Goal: Information Seeking & Learning: Learn about a topic

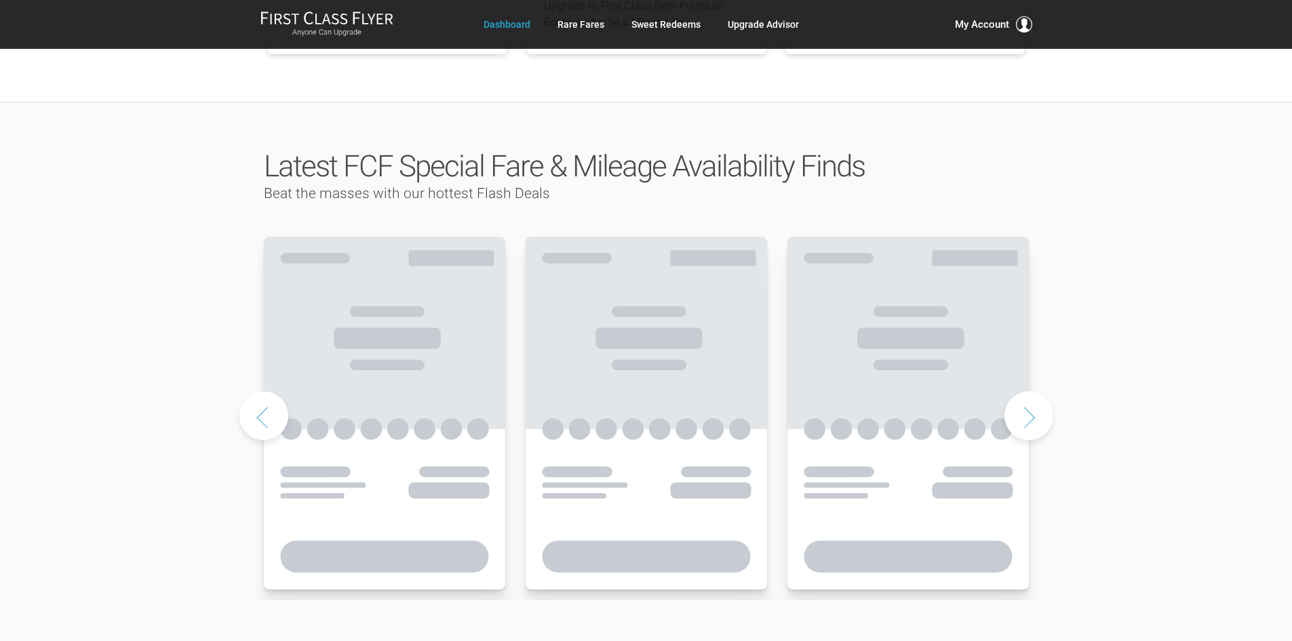
scroll to position [610, 0]
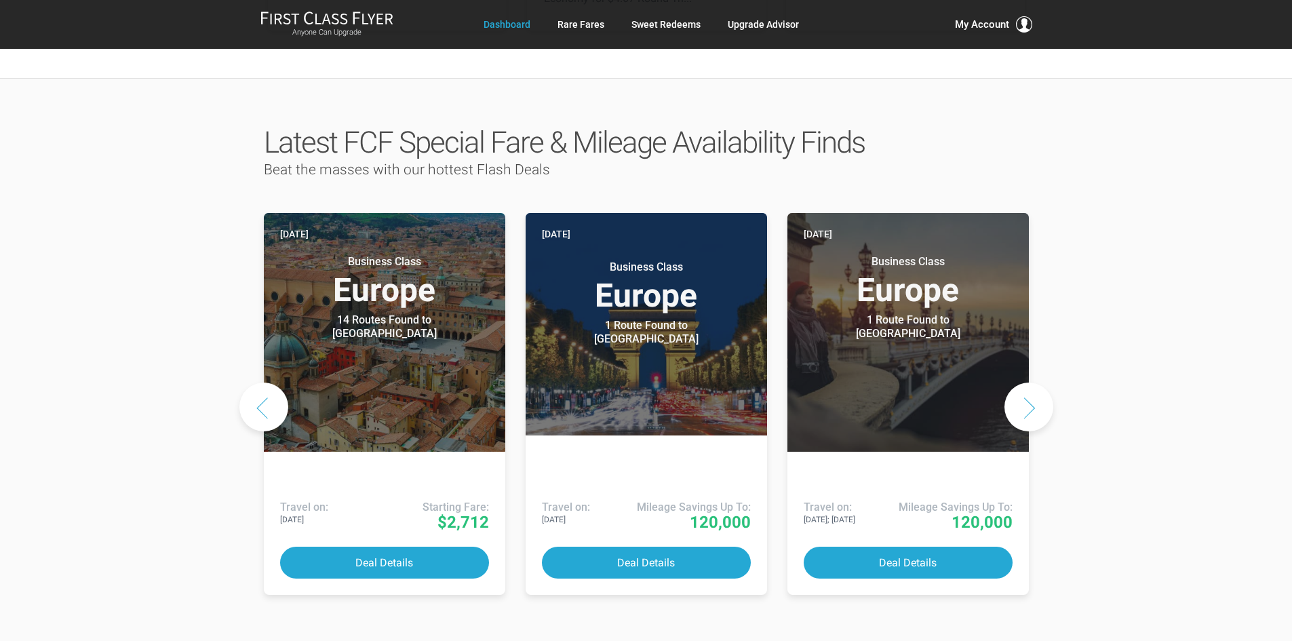
click at [1028, 383] on button "Next slide" at bounding box center [1028, 407] width 49 height 49
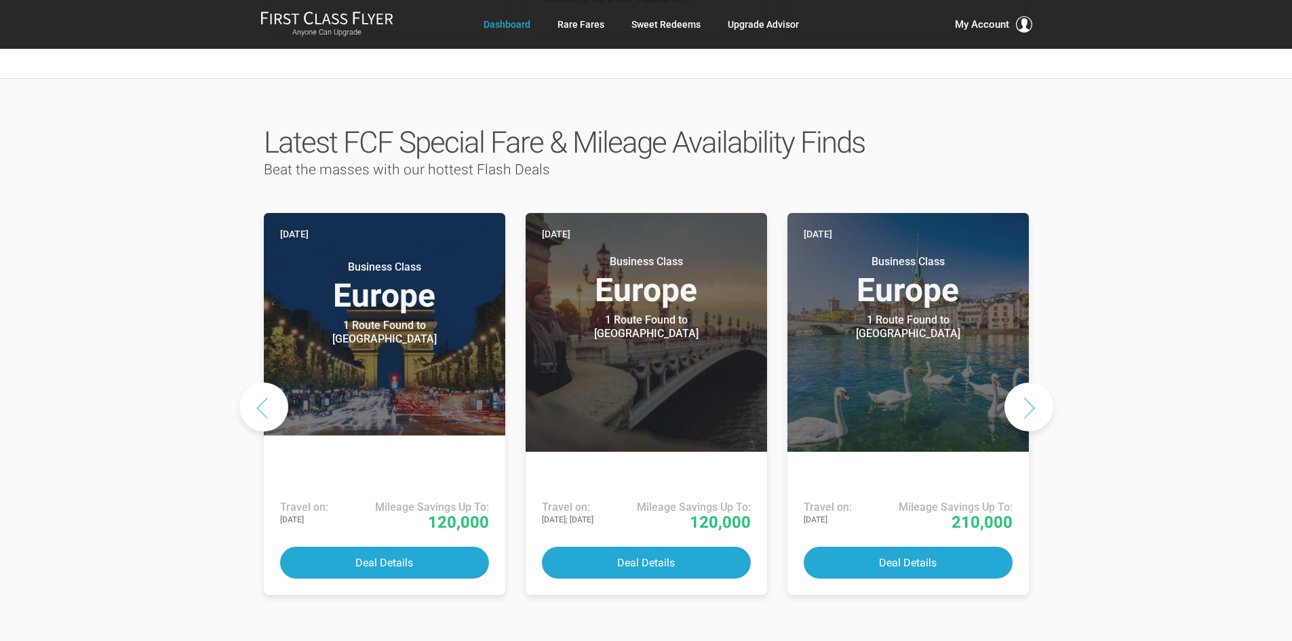
click at [1027, 383] on button "Next slide" at bounding box center [1028, 407] width 49 height 49
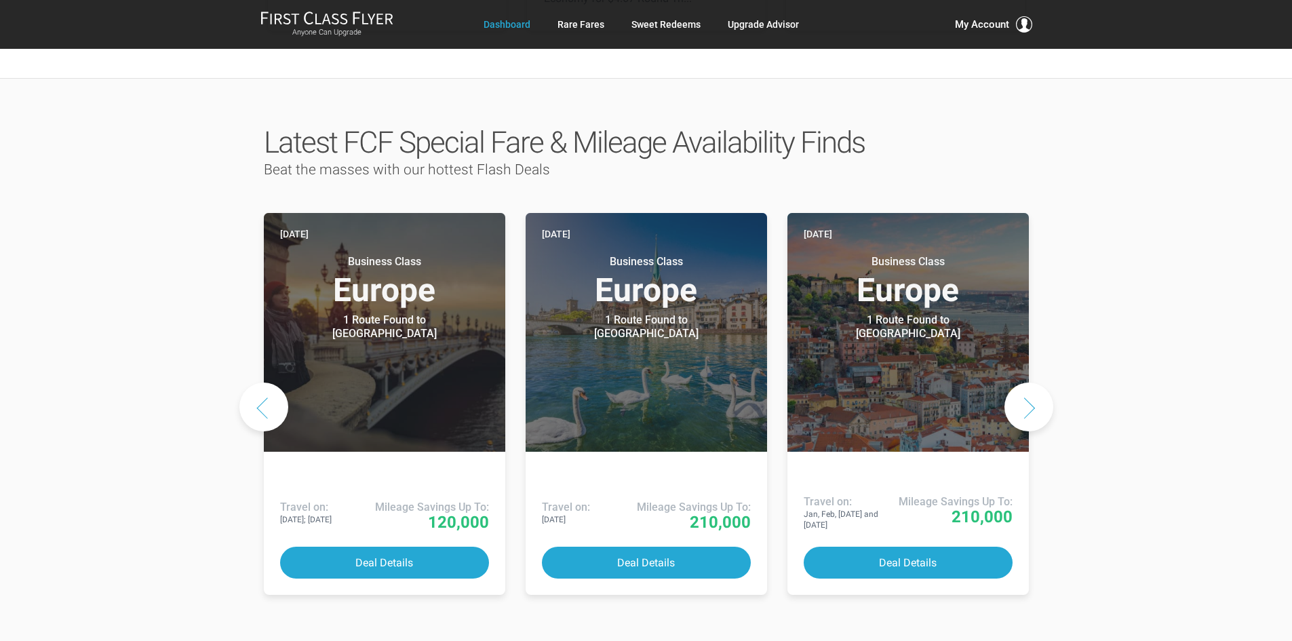
click at [1027, 383] on button "Next slide" at bounding box center [1028, 407] width 49 height 49
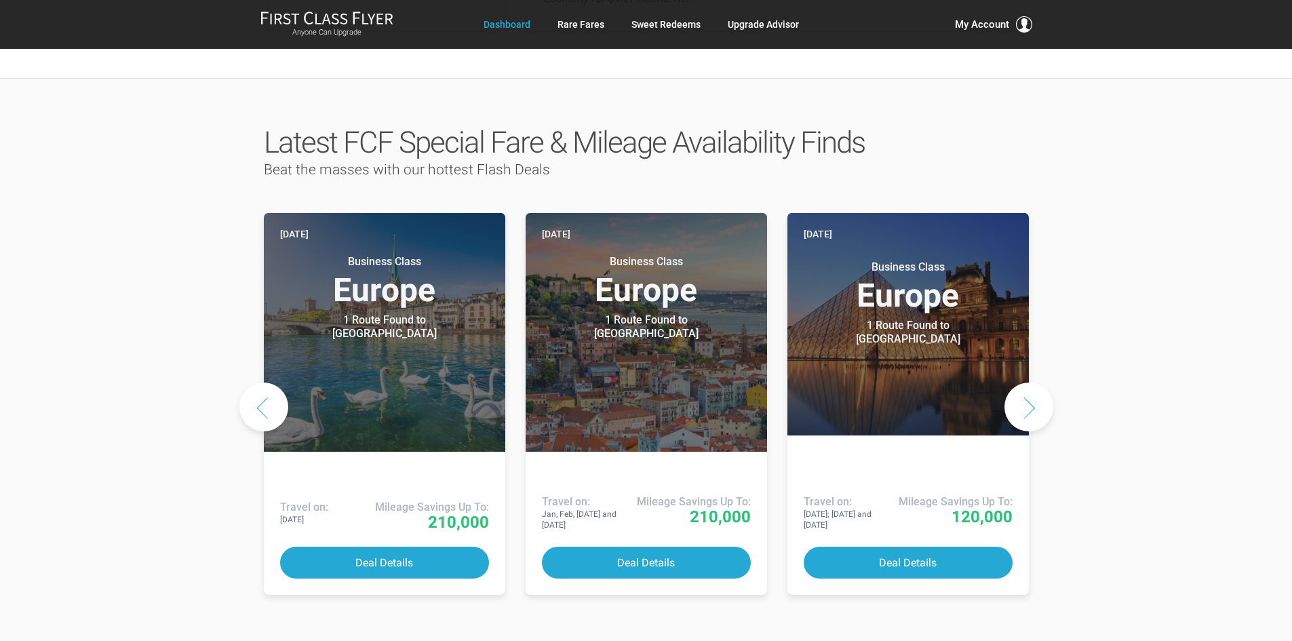
click at [1026, 383] on button "Next slide" at bounding box center [1028, 407] width 49 height 49
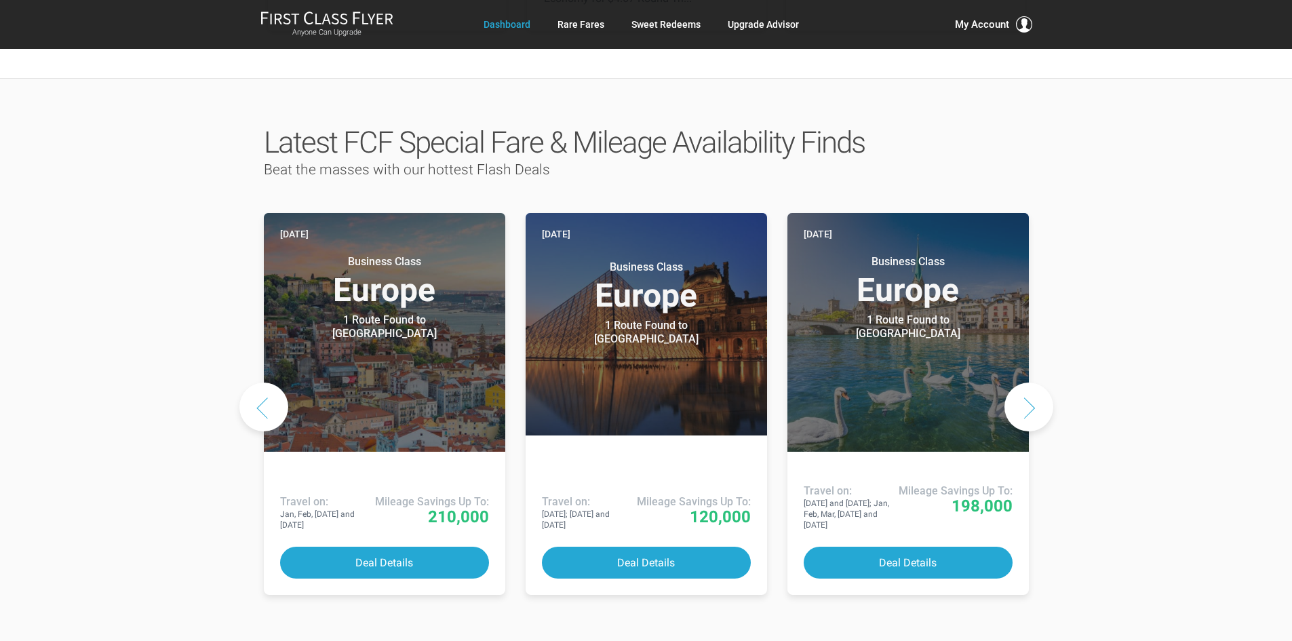
click at [1026, 383] on button "Next slide" at bounding box center [1028, 407] width 49 height 49
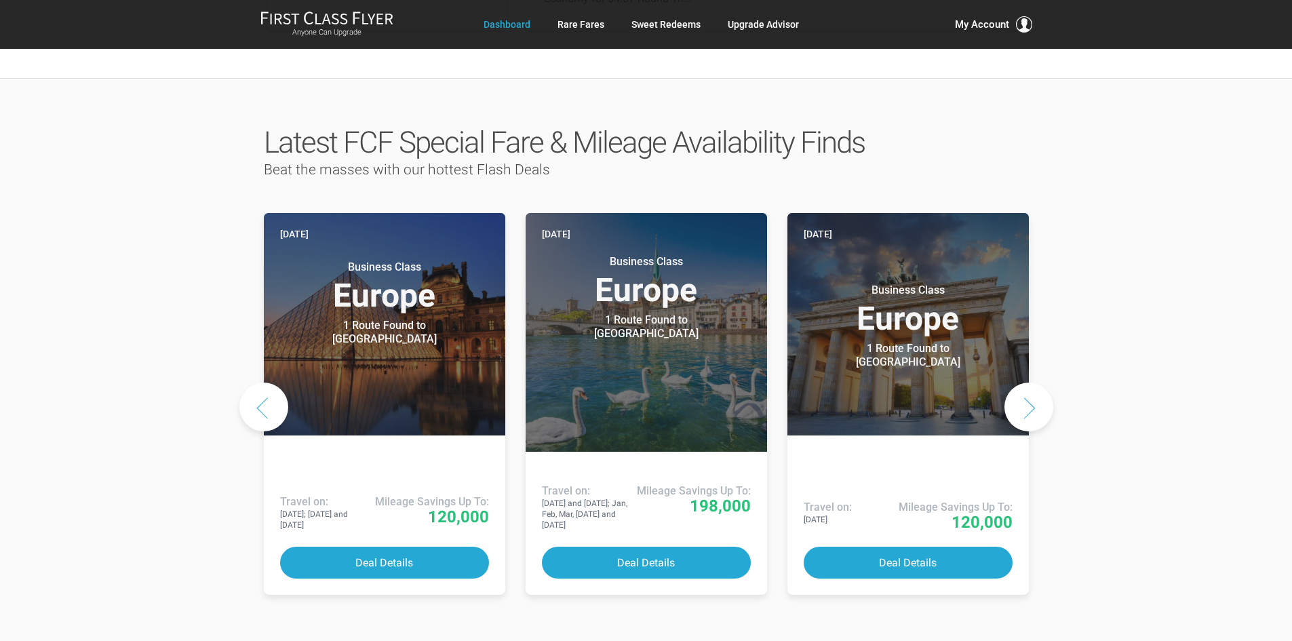
click at [1026, 383] on button "Next slide" at bounding box center [1028, 407] width 49 height 49
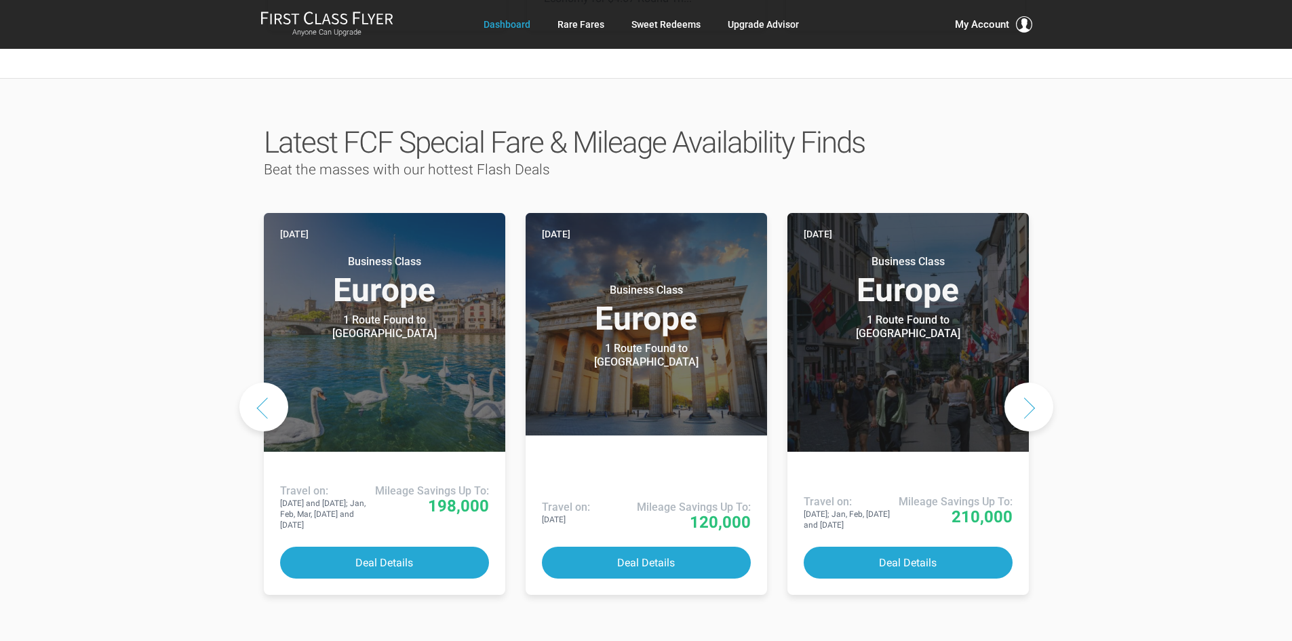
click at [1026, 383] on button "Next slide" at bounding box center [1028, 407] width 49 height 49
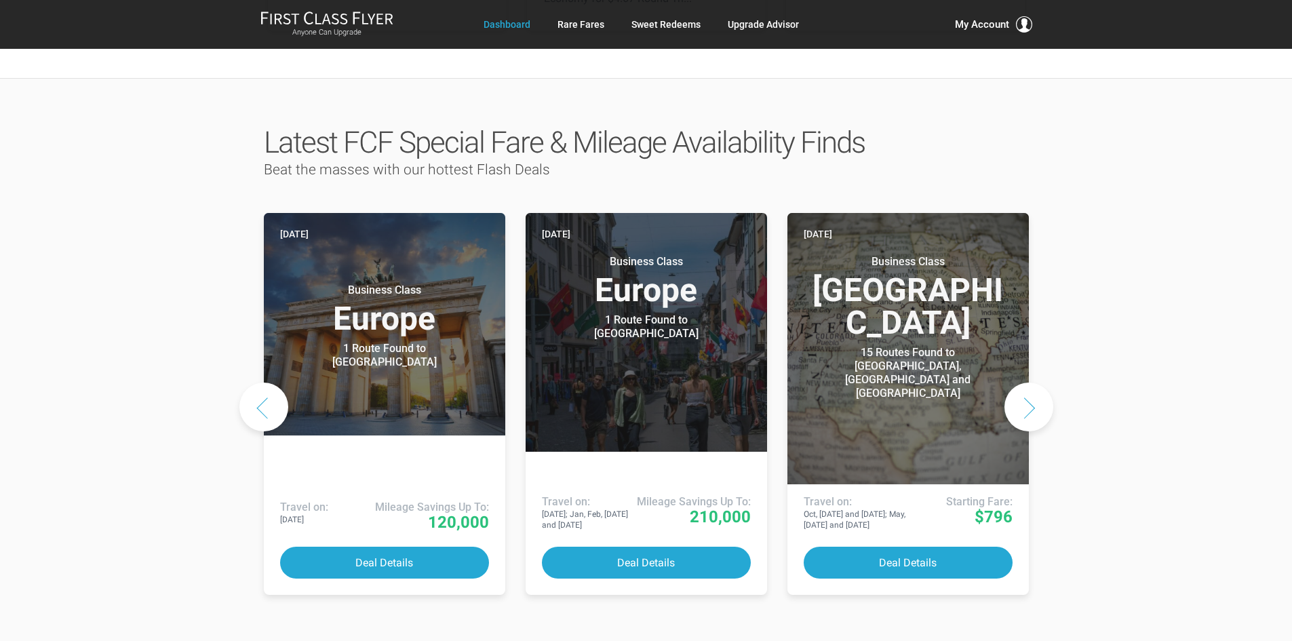
click at [1026, 383] on button "Next slide" at bounding box center [1028, 407] width 49 height 49
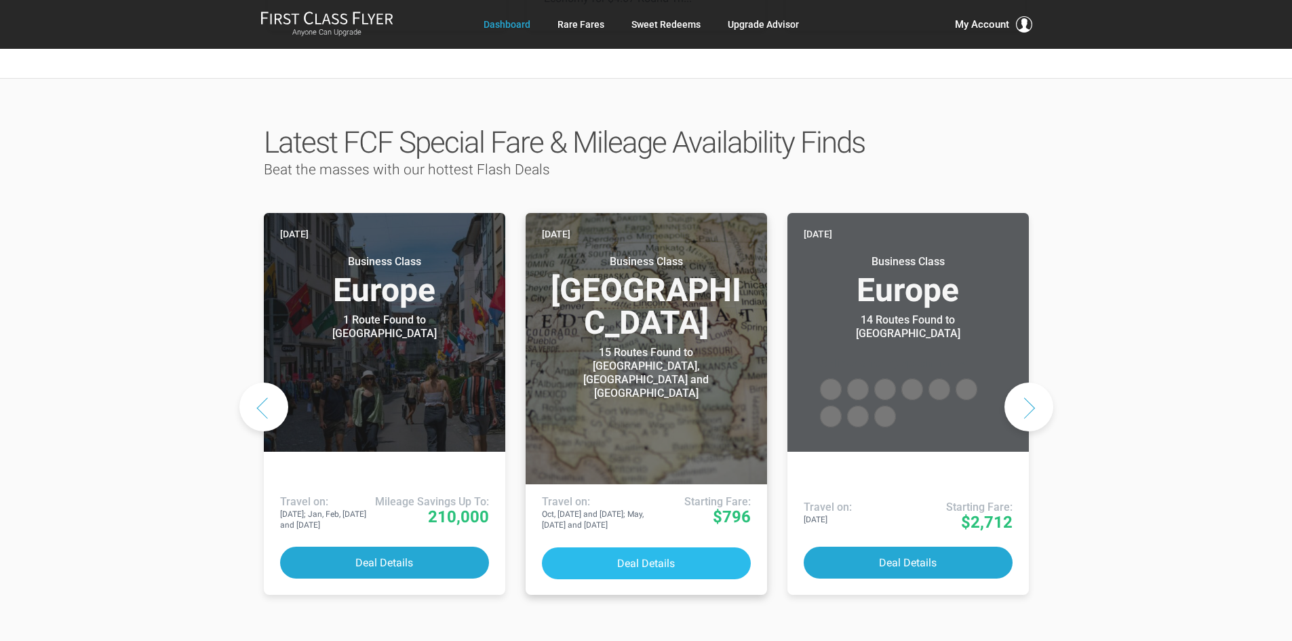
click at [650, 547] on button "Deal Details" at bounding box center [646, 563] width 209 height 32
click at [663, 547] on button "Deal Details" at bounding box center [646, 563] width 209 height 32
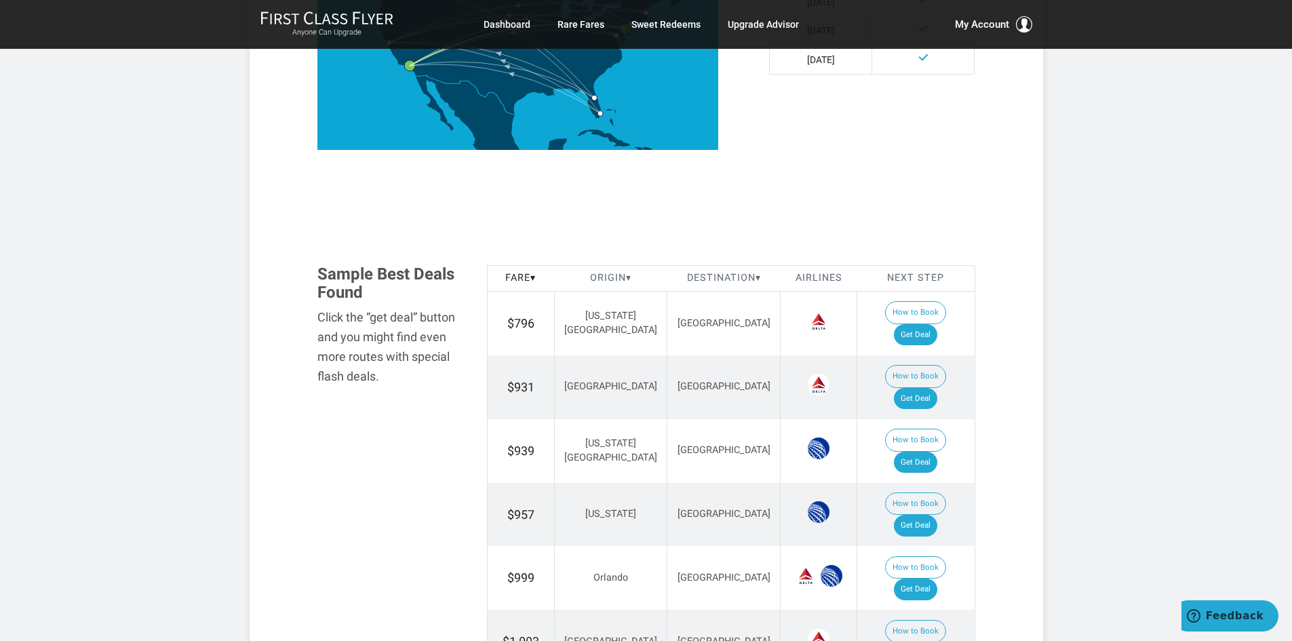
scroll to position [678, 0]
